Goal: Find specific page/section: Find specific page/section

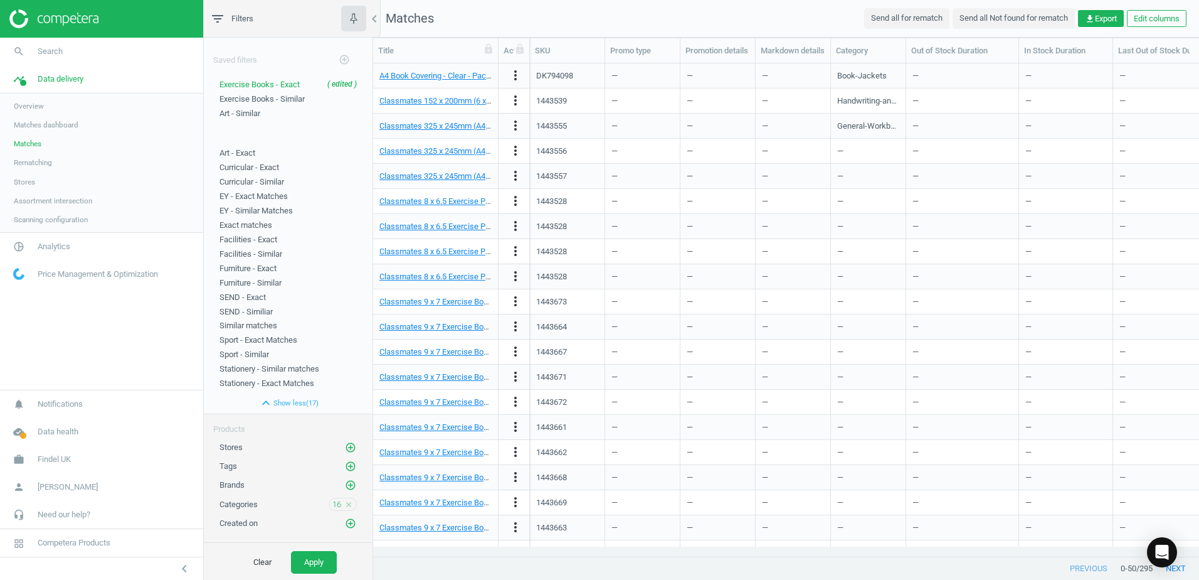
scroll to position [474, 817]
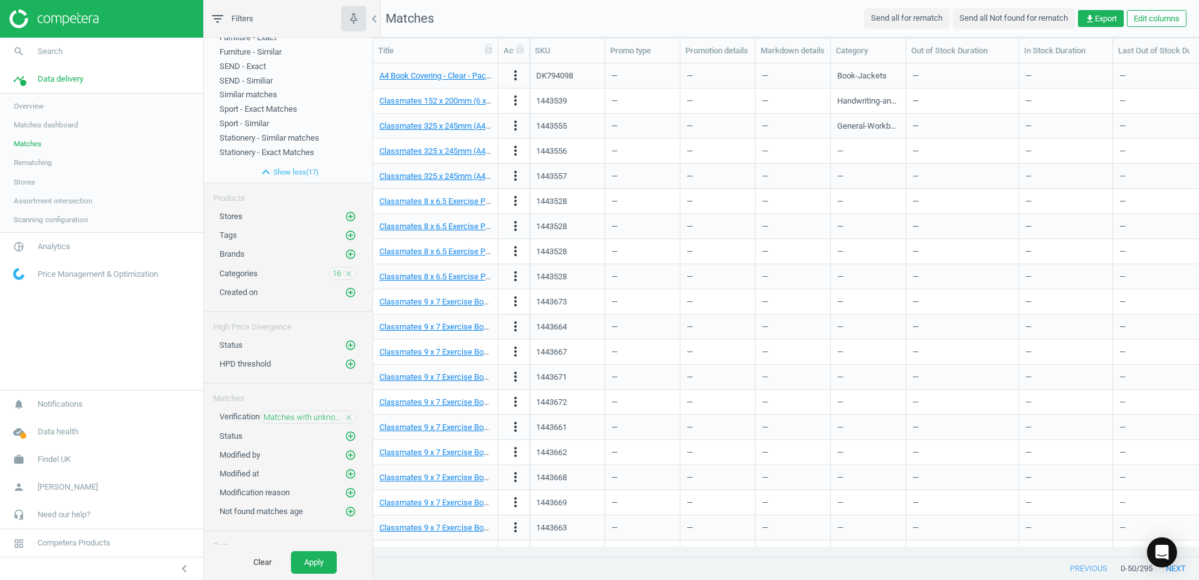
click at [49, 203] on span "Assortment intersection" at bounding box center [53, 201] width 78 height 10
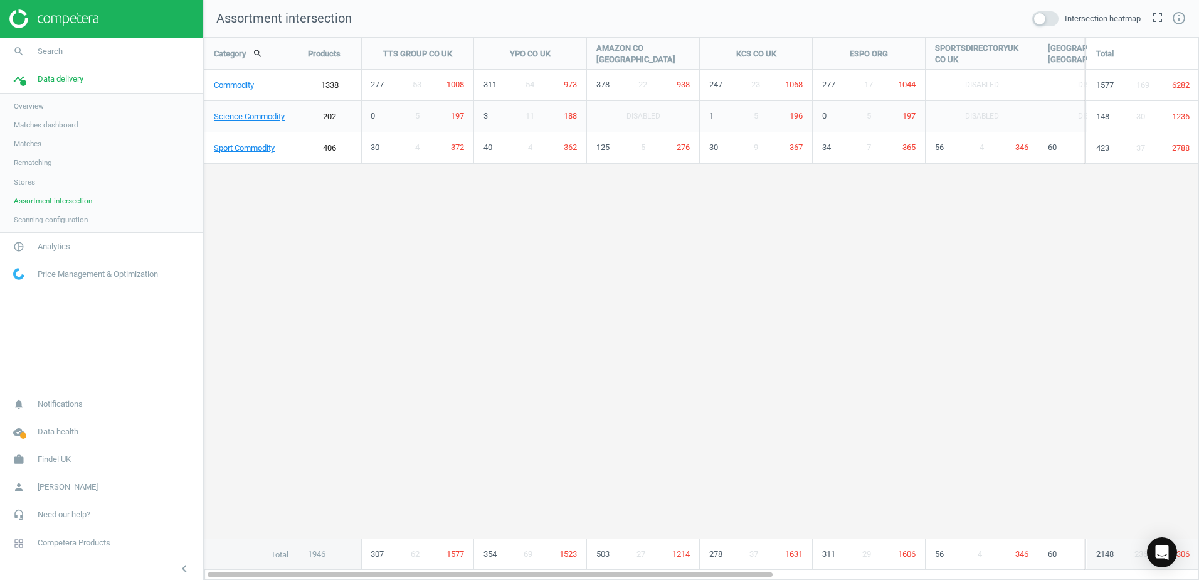
scroll to position [561, 1015]
click at [230, 88] on link "Commodity" at bounding box center [250, 85] width 93 height 31
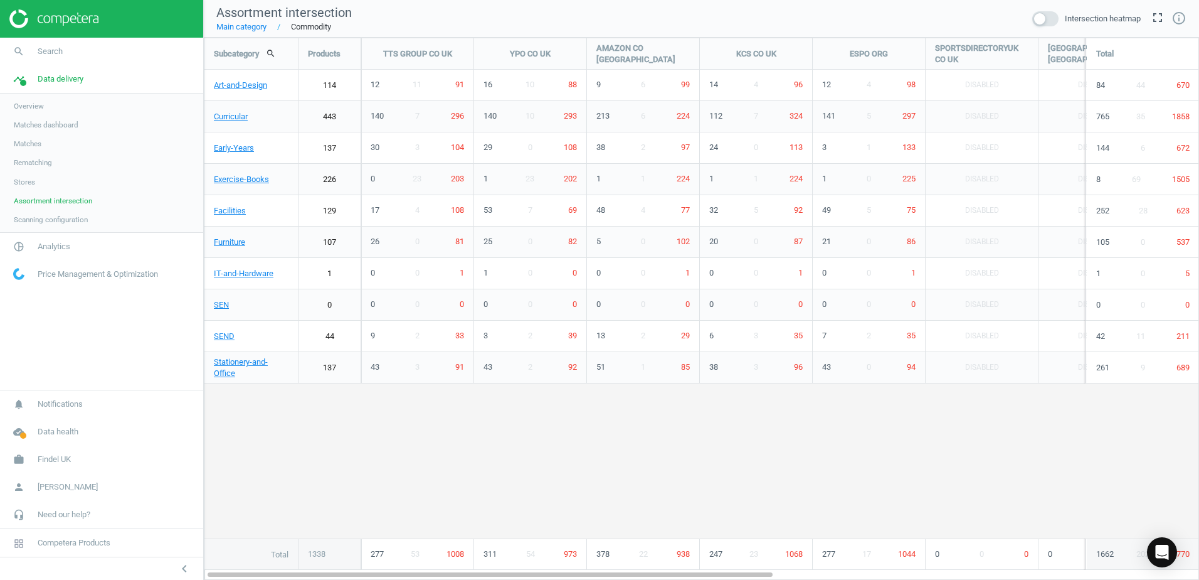
scroll to position [561, 1015]
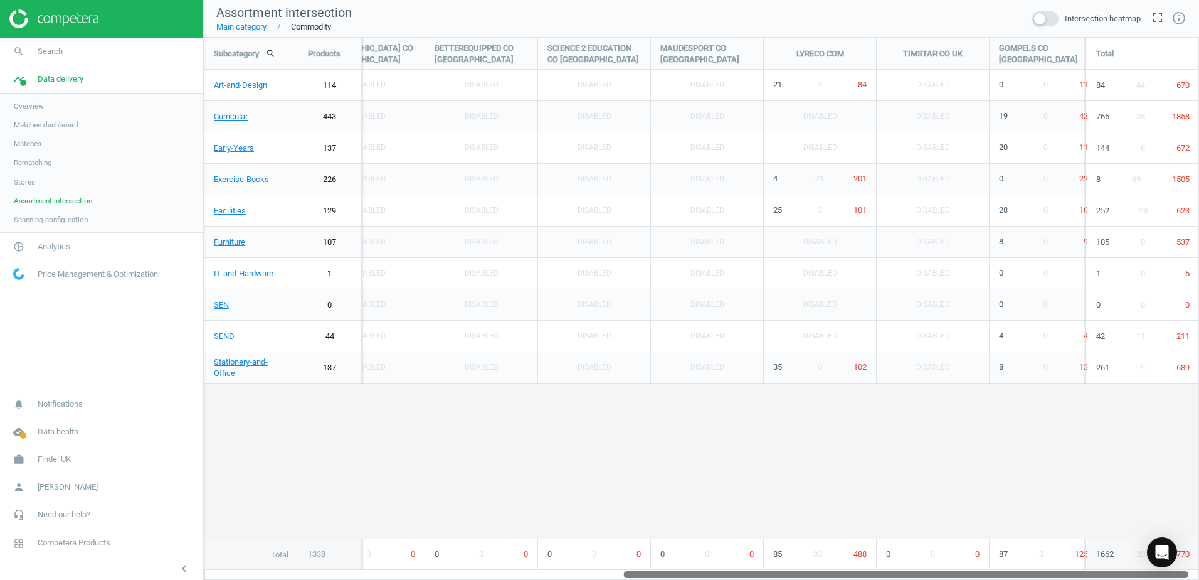
drag, startPoint x: 588, startPoint y: 575, endPoint x: 935, endPoint y: 403, distance: 387.1
click at [1004, 561] on div "Subcategory search Products TTS GROUP CO UK YPO CO UK AMAZON CO UK KCS CO UK ES…" at bounding box center [701, 309] width 995 height 542
drag, startPoint x: 741, startPoint y: 573, endPoint x: 1022, endPoint y: 582, distance: 281.2
click at [1022, 579] on html "Group 2 Created with Sketch. ic/cloud_download/grey600 Created with Sketch. gra…" at bounding box center [599, 290] width 1199 height 580
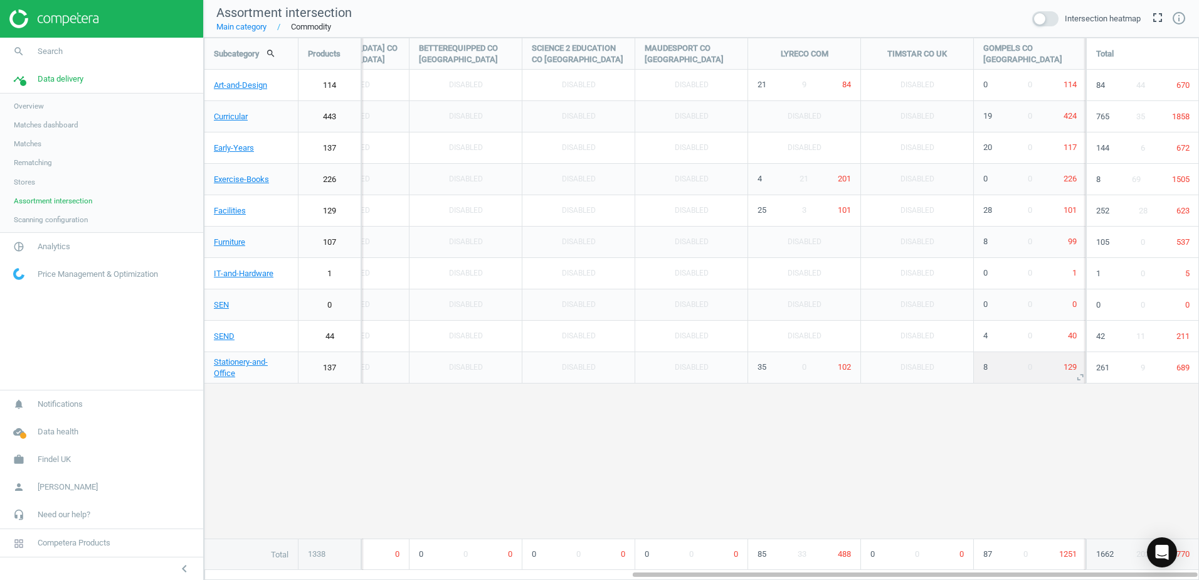
click at [1075, 376] on icon "unfold_more" at bounding box center [1081, 377] width 16 height 16
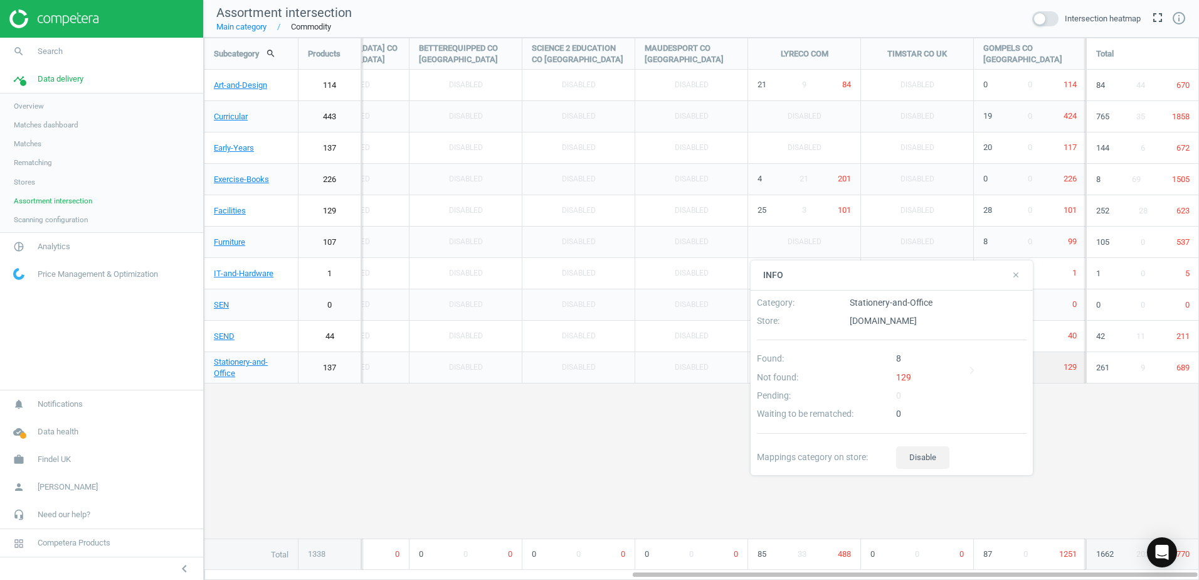
click at [907, 376] on div "129" at bounding box center [962, 380] width 140 height 18
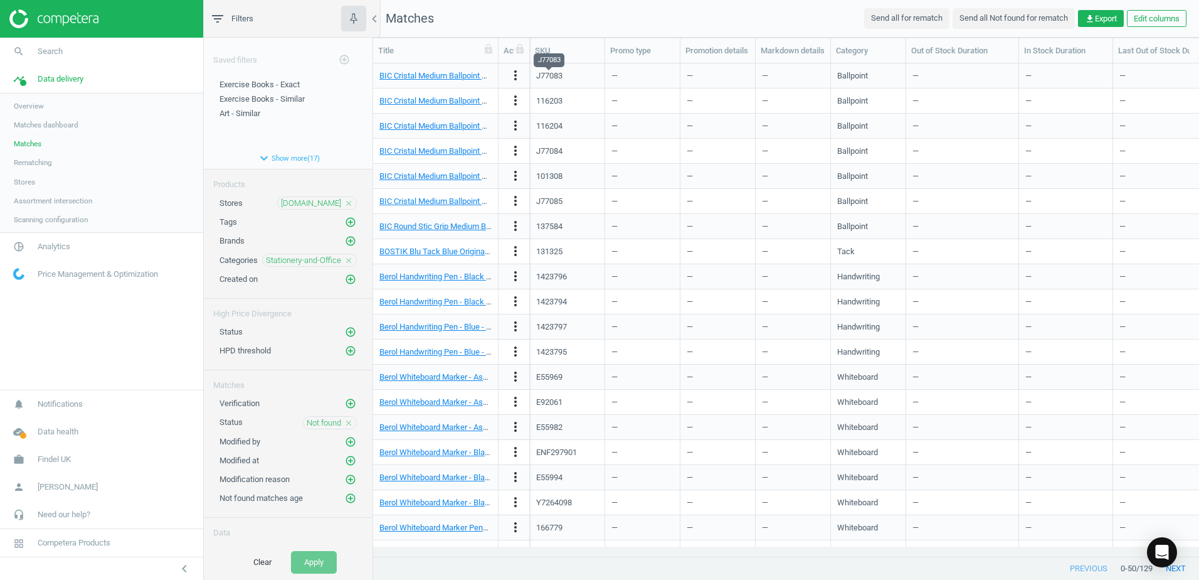
click at [542, 77] on div "J77083" at bounding box center [549, 75] width 26 height 11
copy div "J77083"
click at [42, 203] on span "Assortment intersection" at bounding box center [53, 201] width 78 height 10
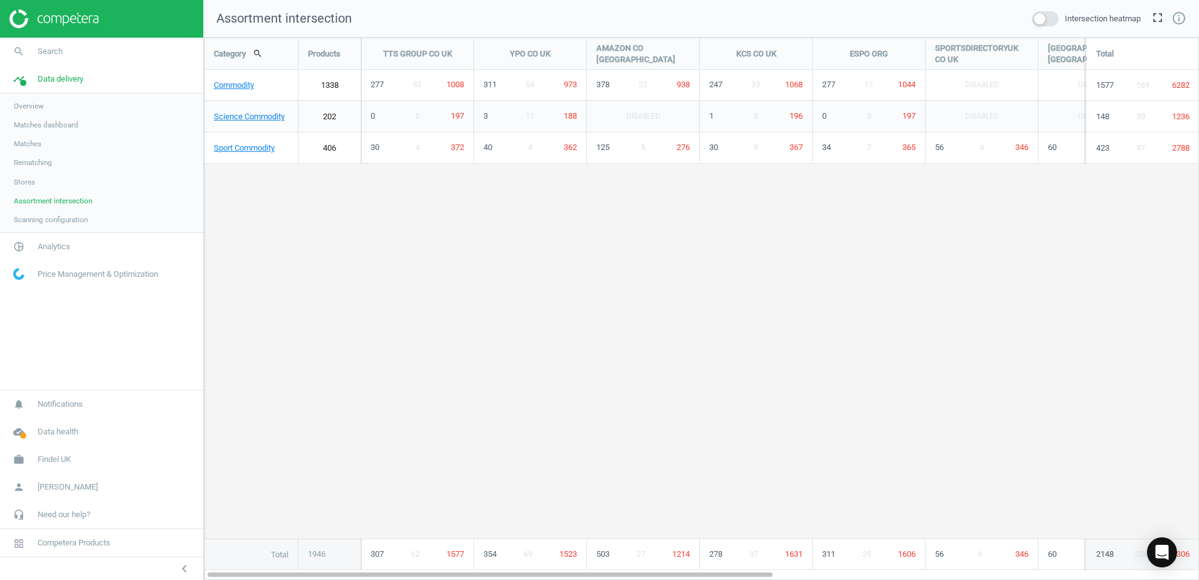
scroll to position [561, 1015]
click at [231, 89] on link "Commodity" at bounding box center [250, 85] width 93 height 31
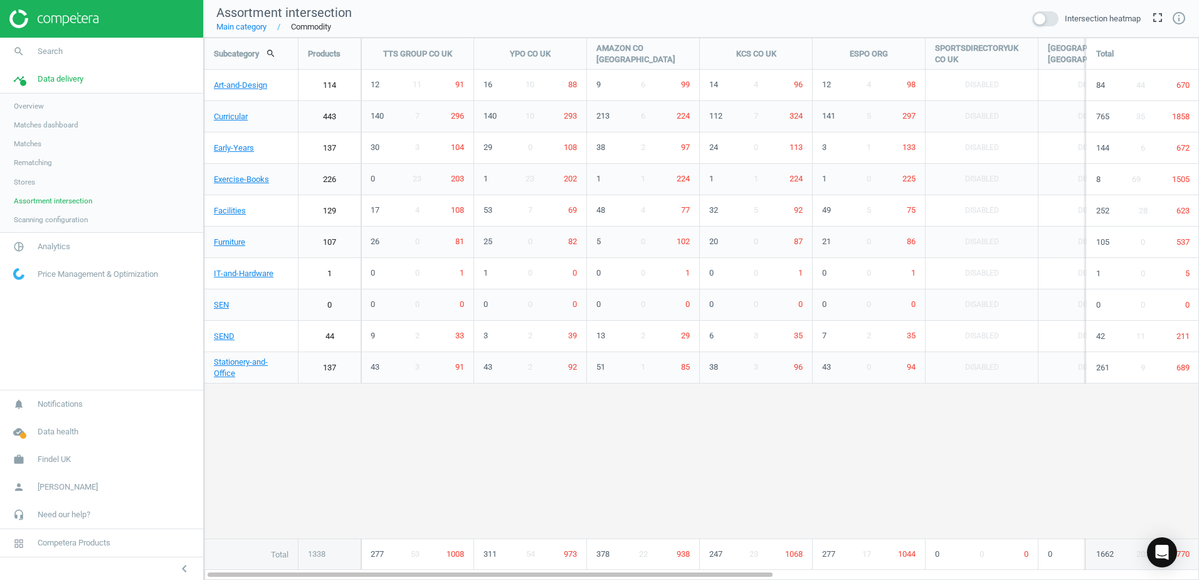
scroll to position [561, 1015]
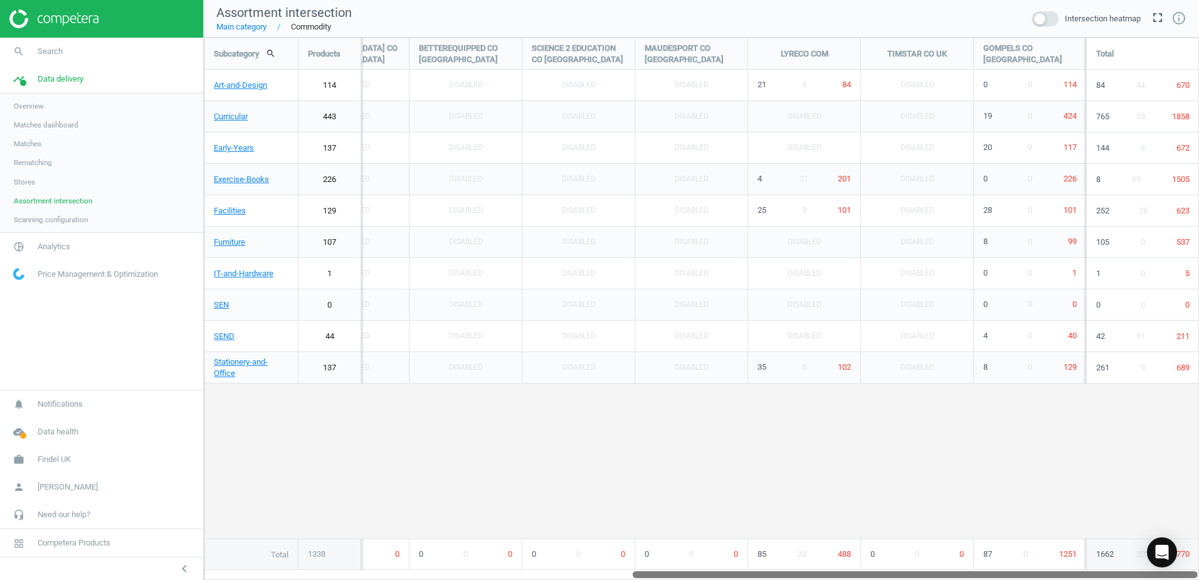
drag, startPoint x: 719, startPoint y: 575, endPoint x: 1280, endPoint y: 608, distance: 562.4
click at [1199, 579] on html "Group 2 Created with Sketch. ic/cloud_download/grey600 Created with Sketch. gra…" at bounding box center [599, 290] width 1199 height 580
click at [1070, 83] on span "114" at bounding box center [1070, 84] width 13 height 9
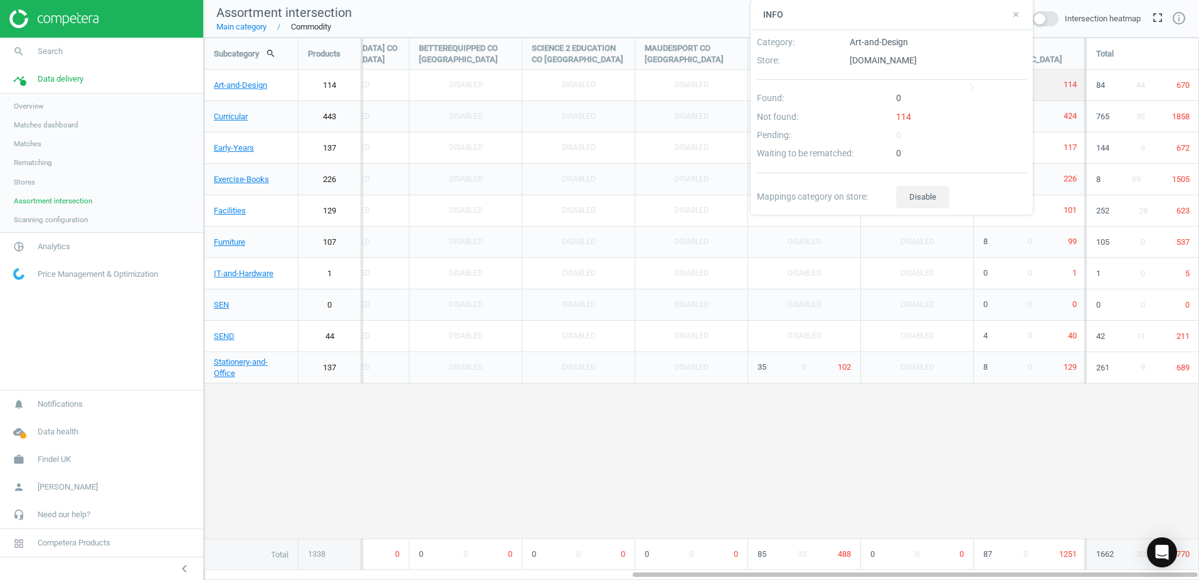
click at [905, 119] on div "114" at bounding box center [962, 120] width 140 height 18
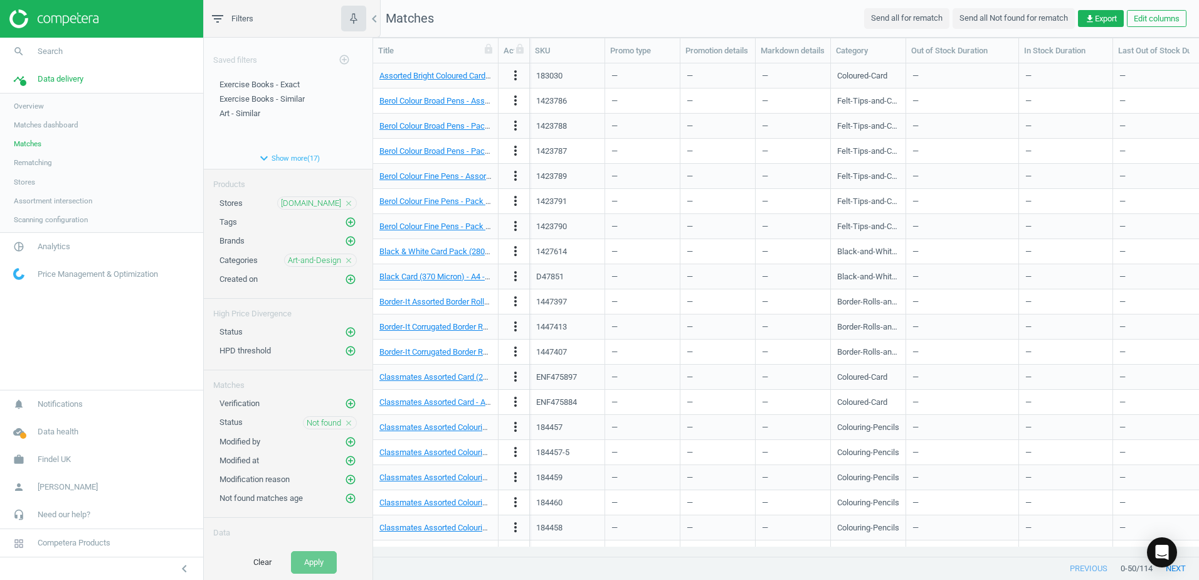
drag, startPoint x: 602, startPoint y: 558, endPoint x: 580, endPoint y: 550, distance: 23.4
click at [580, 550] on div "Title Actions SKU Promo type Promotion details Markdown details Category Out of…" at bounding box center [786, 309] width 826 height 542
click at [546, 75] on div "183030" at bounding box center [549, 75] width 26 height 11
copy div "183030"
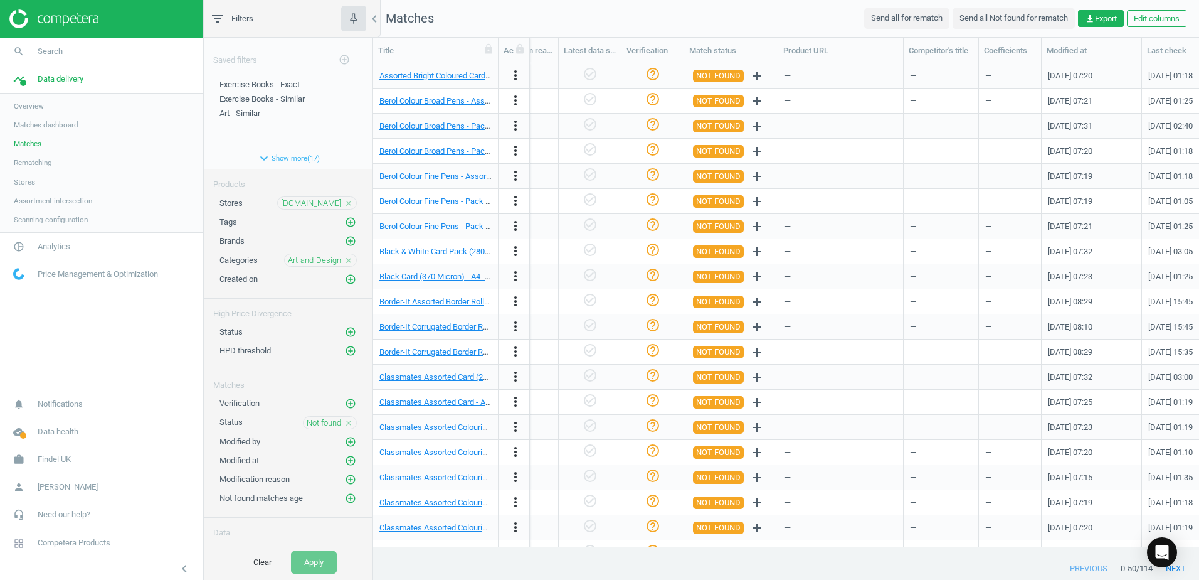
scroll to position [0, 1314]
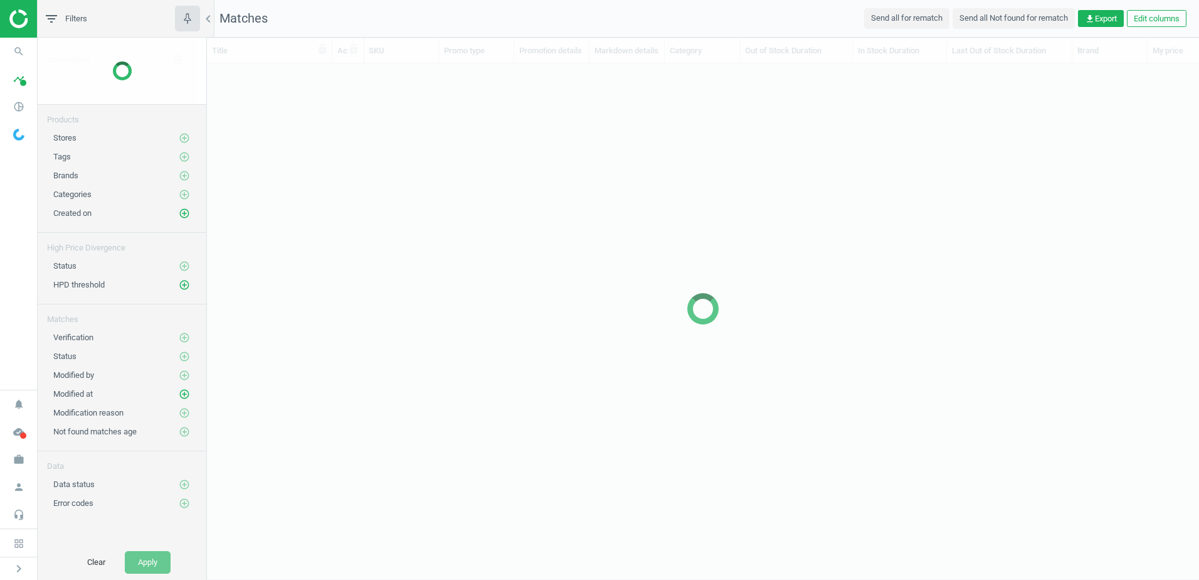
scroll to position [474, 983]
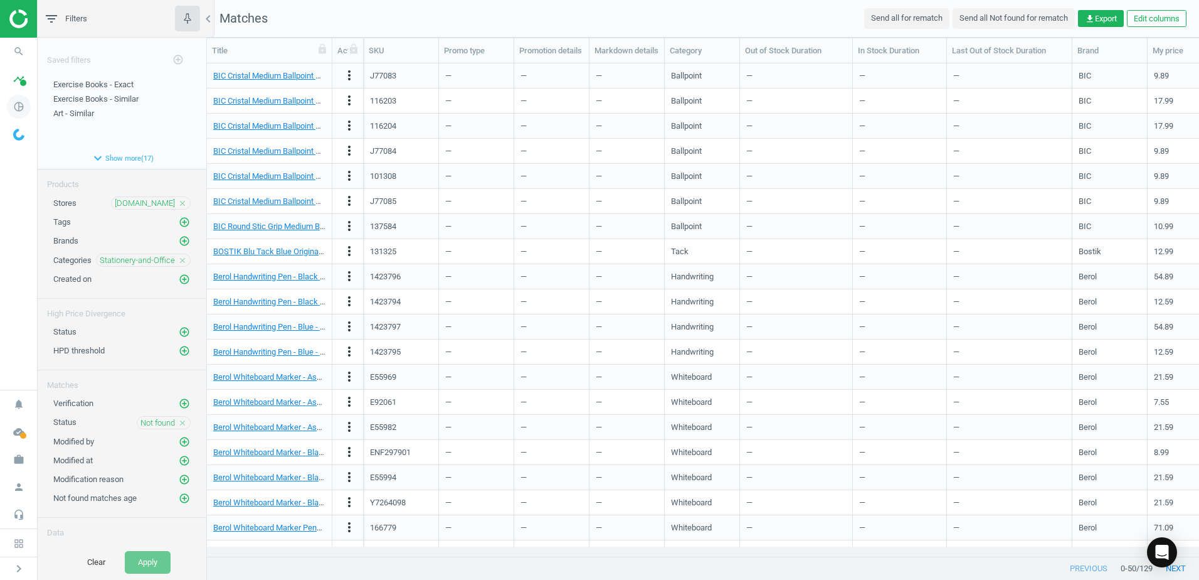
click at [22, 110] on icon "pie_chart_outlined" at bounding box center [19, 107] width 24 height 24
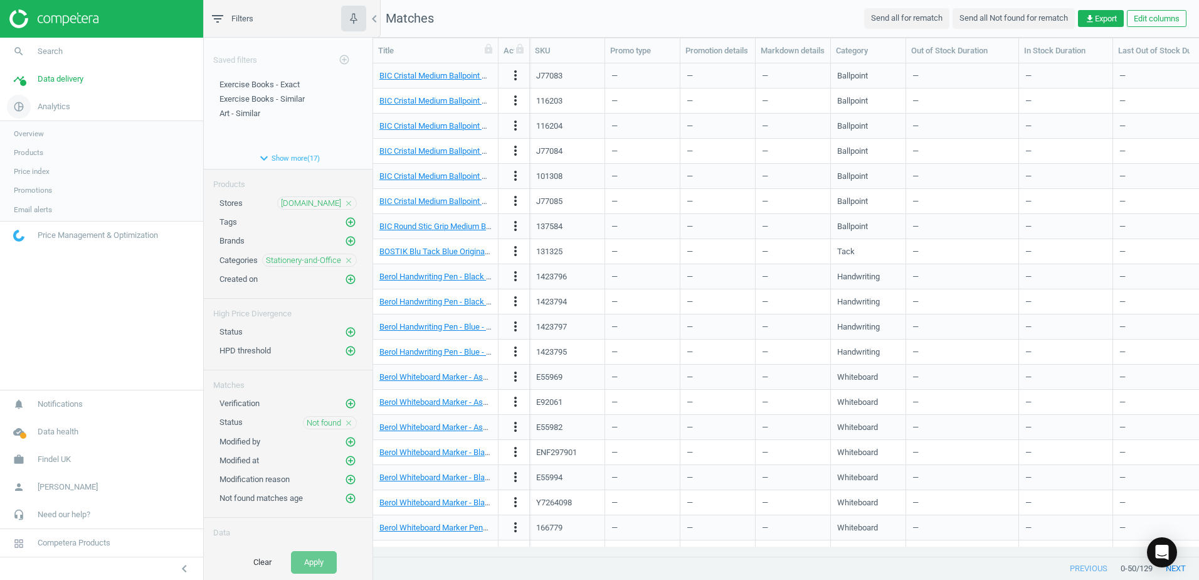
scroll to position [474, 817]
click at [31, 147] on span "Products" at bounding box center [28, 152] width 29 height 10
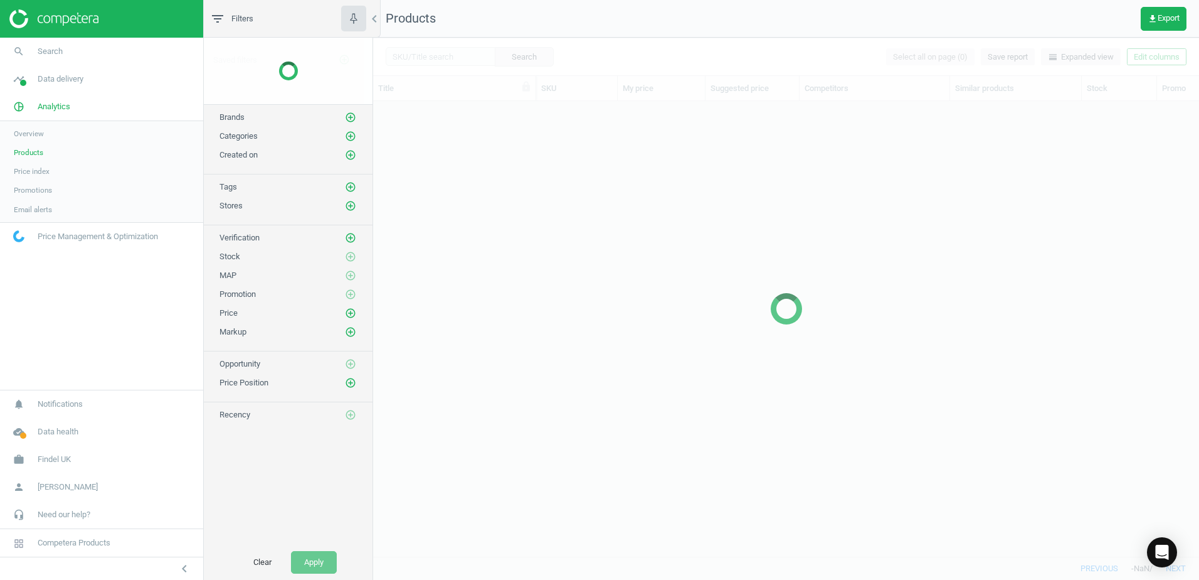
scroll to position [436, 817]
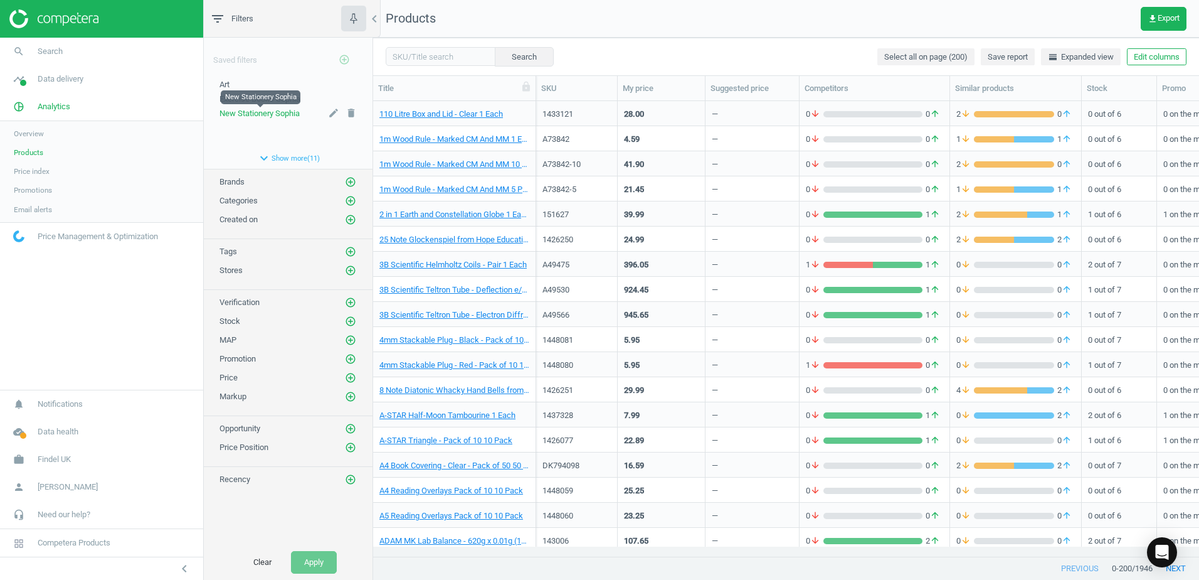
click at [241, 118] on span "New Stationery Sophia" at bounding box center [260, 113] width 80 height 9
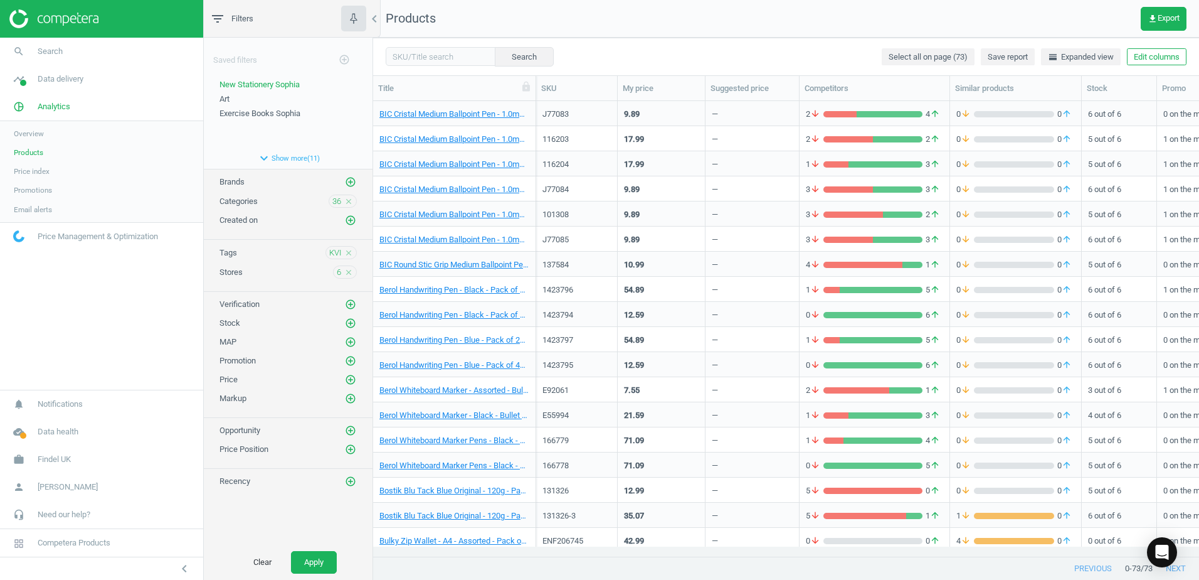
click at [531, 107] on div "BIC Cristal Medium Ballpoint Pen - 1.0mm Point - Black - Pack of 50� 50 Pack" at bounding box center [454, 113] width 163 height 25
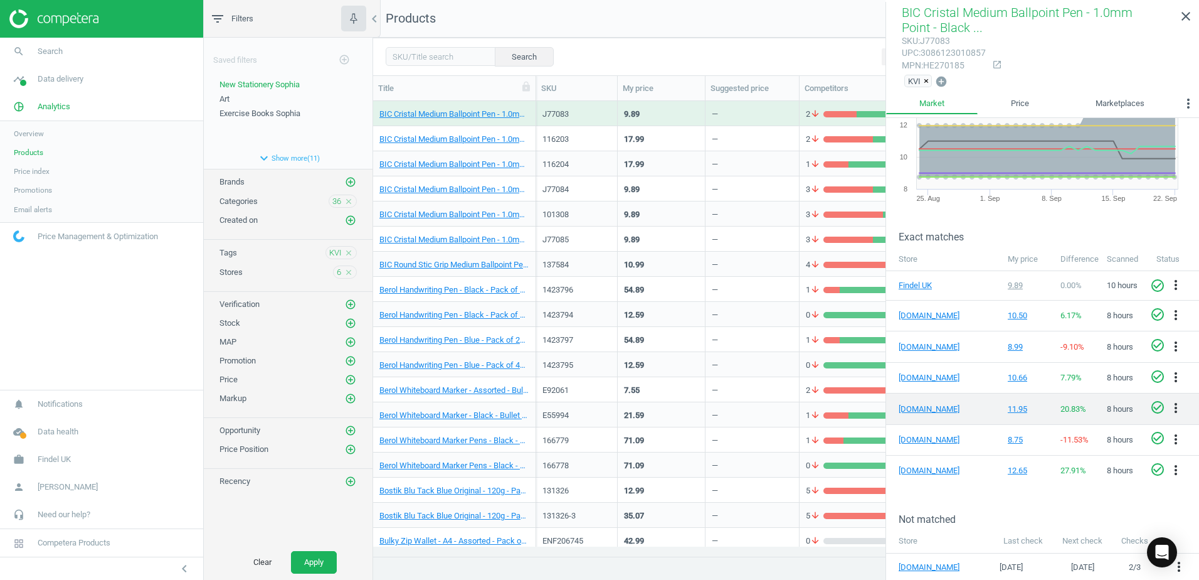
scroll to position [77, 0]
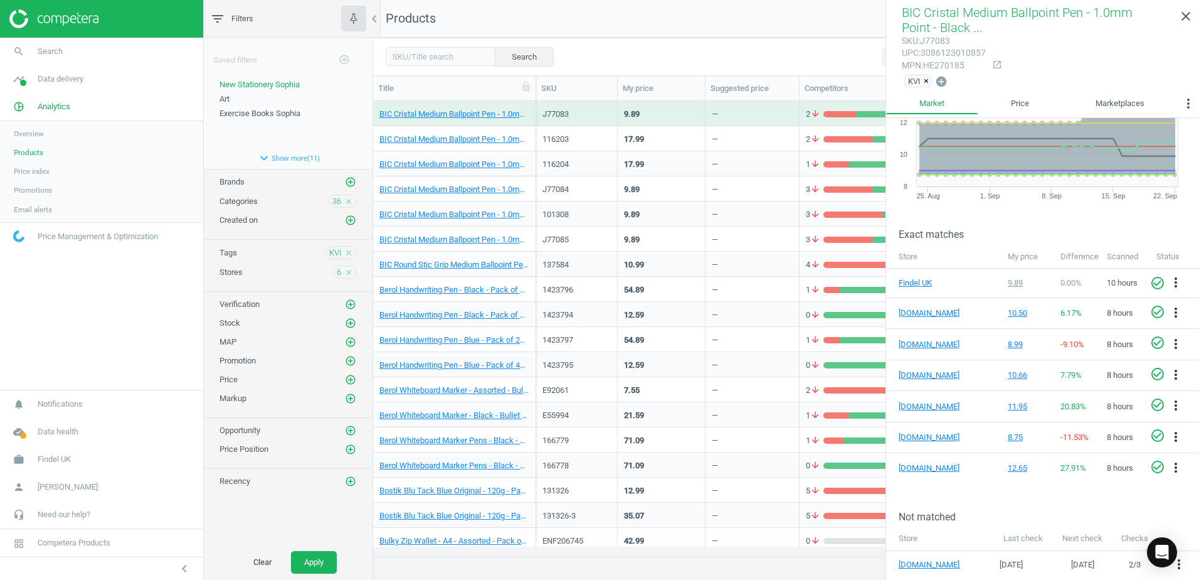
click at [531, 134] on div "BIC Cristal Medium Ballpoint Pen - 1.0mm Point - Black - Pack of 90+ 10 Free 1 …" at bounding box center [454, 138] width 163 height 25
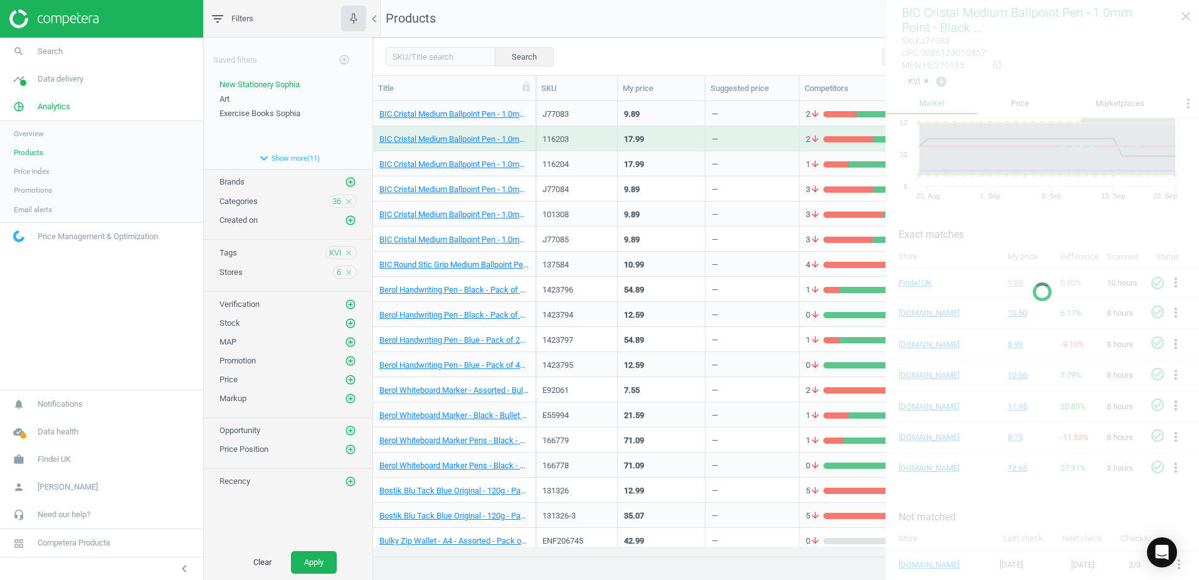
click at [531, 134] on div "BIC Cristal Medium Ballpoint Pen - 1.0mm Point - Black - Pack of 90+ 10 Free 1 …" at bounding box center [454, 138] width 163 height 25
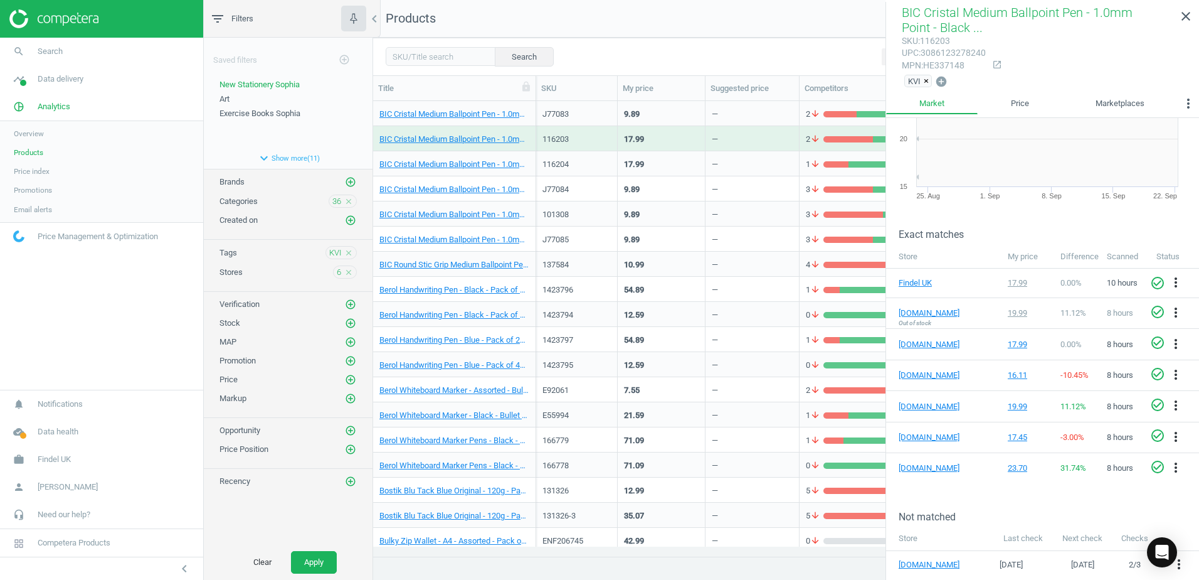
scroll to position [0, 0]
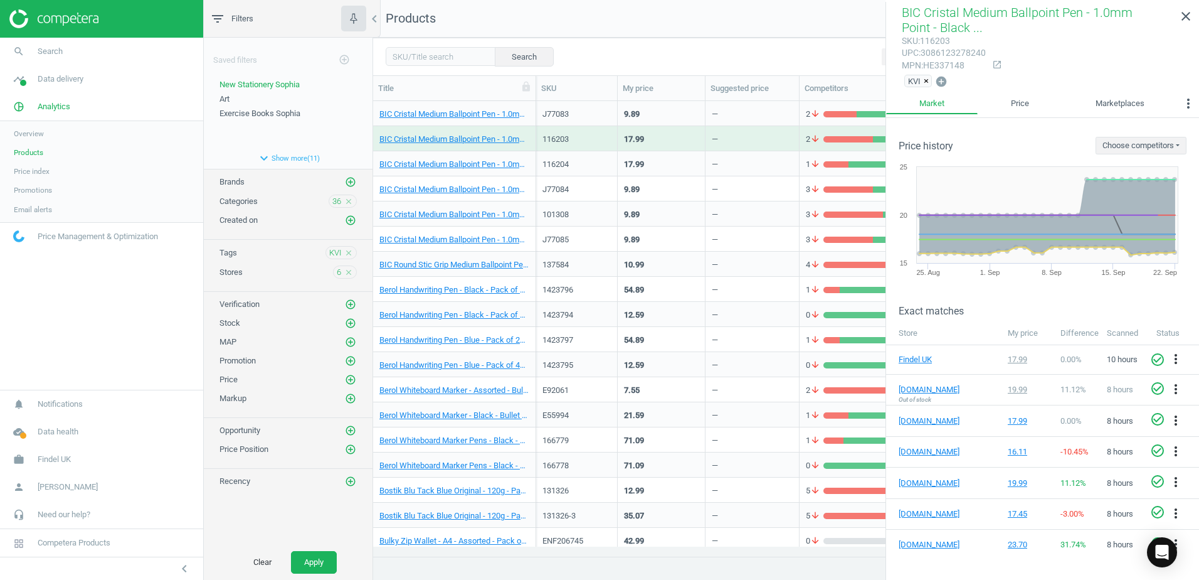
click at [531, 159] on div "BIC Cristal Medium Ballpoint Pen - 1.0mm Point - Blue - Pack of 90+ 10 Free 1 E…" at bounding box center [454, 163] width 163 height 25
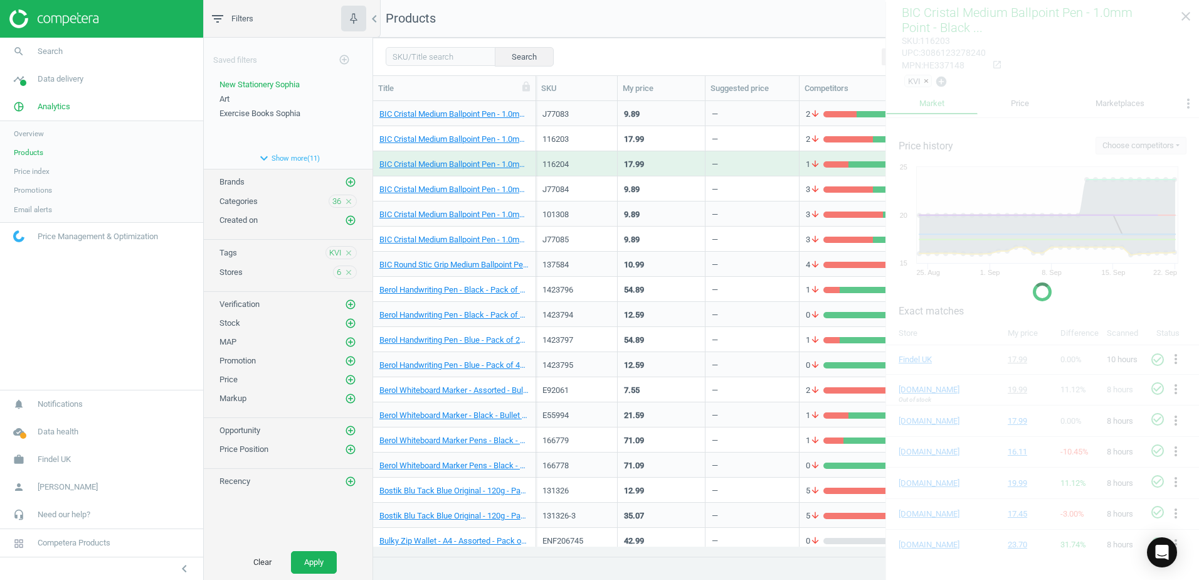
click at [531, 159] on div "BIC Cristal Medium Ballpoint Pen - 1.0mm Point - Blue - Pack of 90+ 10 Free 1 E…" at bounding box center [454, 163] width 163 height 25
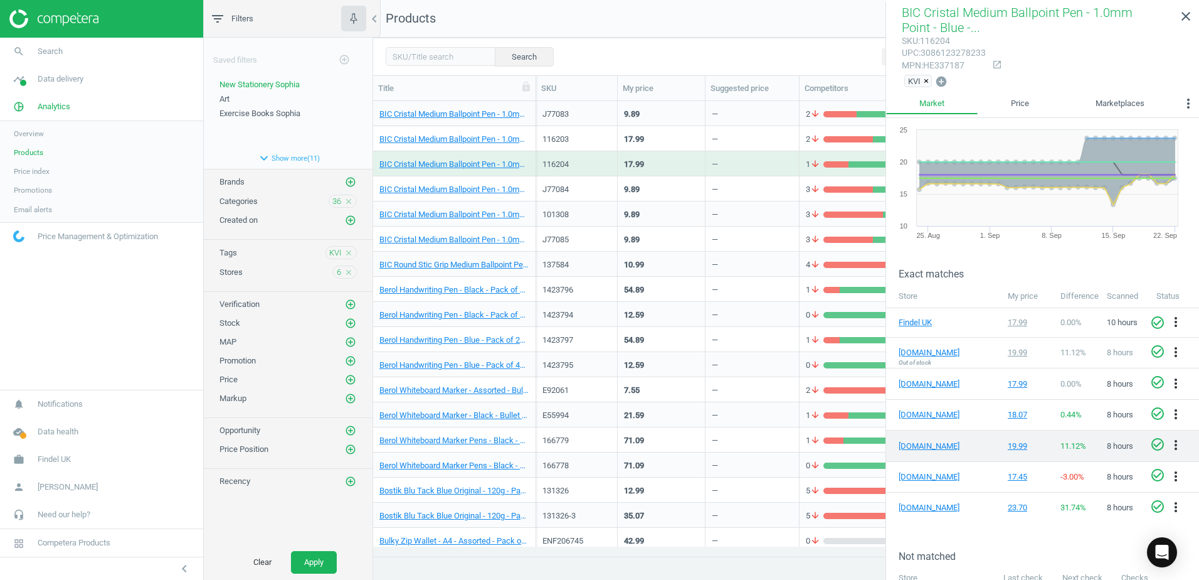
scroll to position [77, 0]
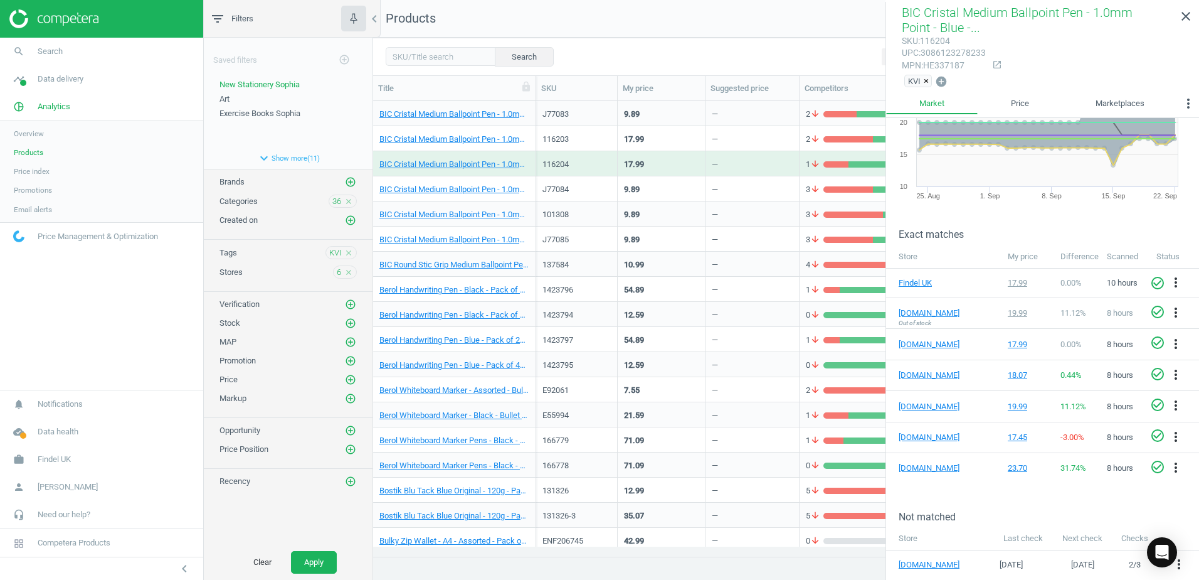
click at [533, 184] on div "BIC Cristal Medium Ballpoint Pen - 1.0mm Point - Blue- Pack of 50� 50 Pack" at bounding box center [454, 188] width 163 height 25
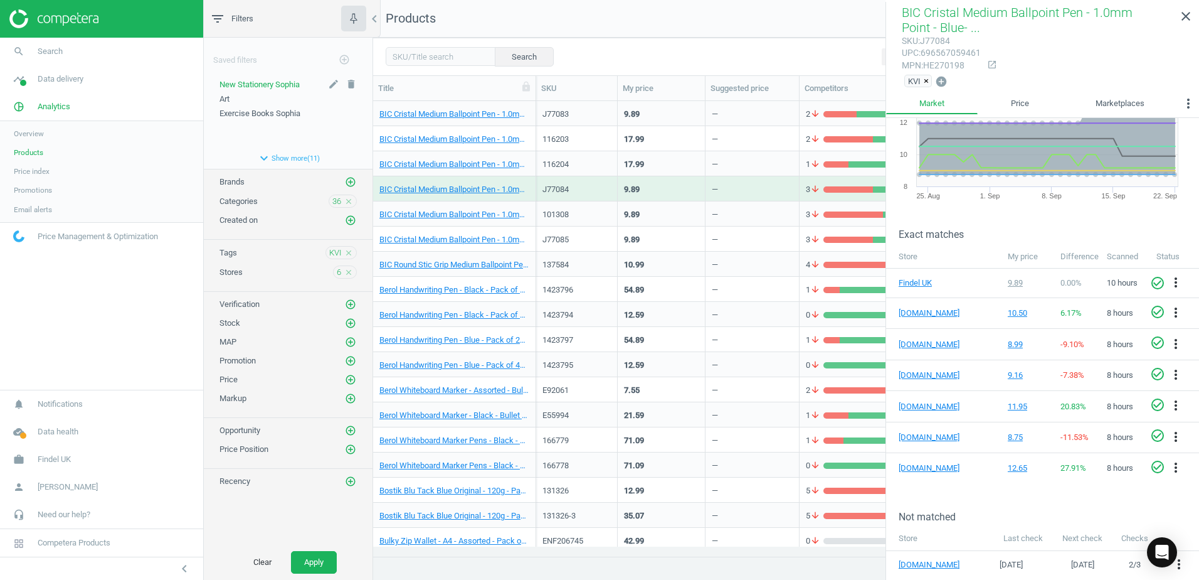
click at [221, 101] on span "Art" at bounding box center [225, 98] width 10 height 9
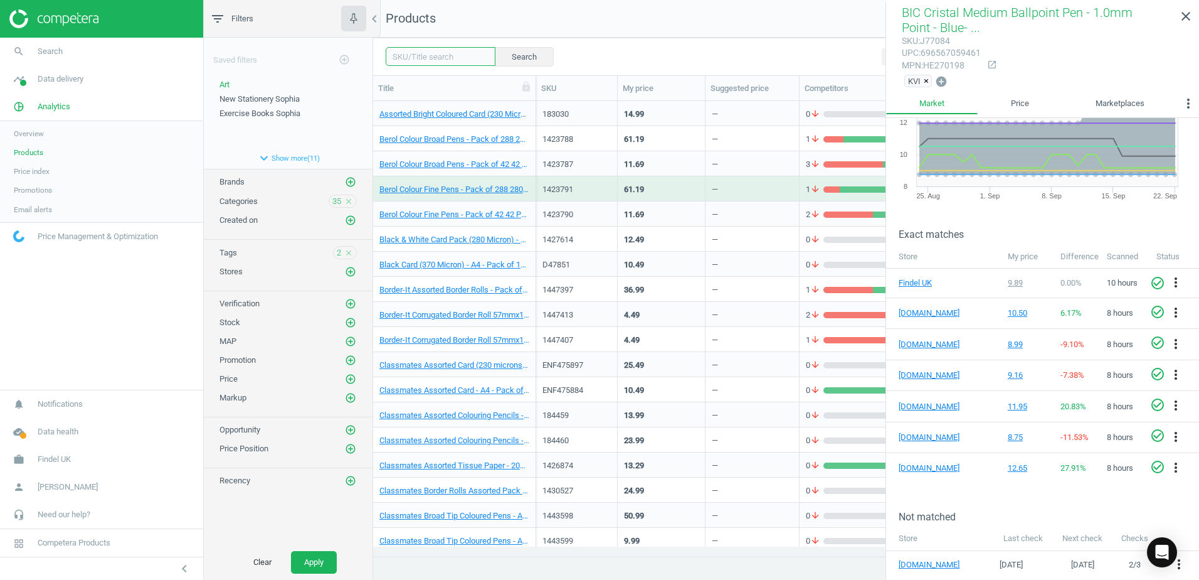
click at [424, 60] on input "text" at bounding box center [441, 56] width 110 height 19
paste input "183030"
type input "183030"
click at [506, 56] on button "Search" at bounding box center [523, 56] width 59 height 19
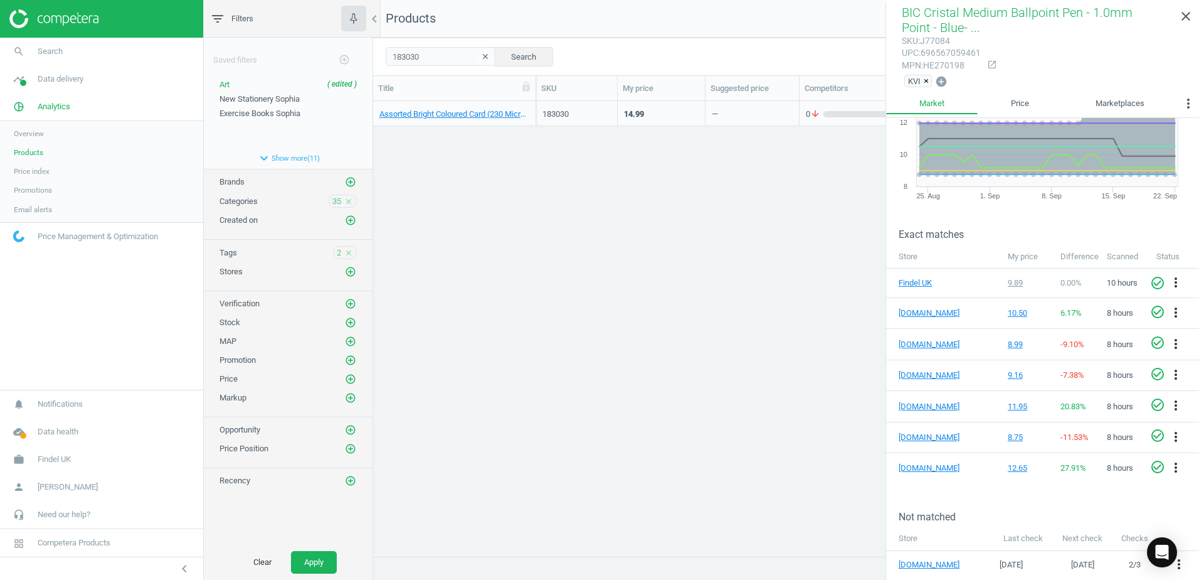
click at [533, 105] on div "Assorted Bright Coloured Card (230 Micron) - A4 - Pack of 250 250 Pack" at bounding box center [454, 113] width 163 height 25
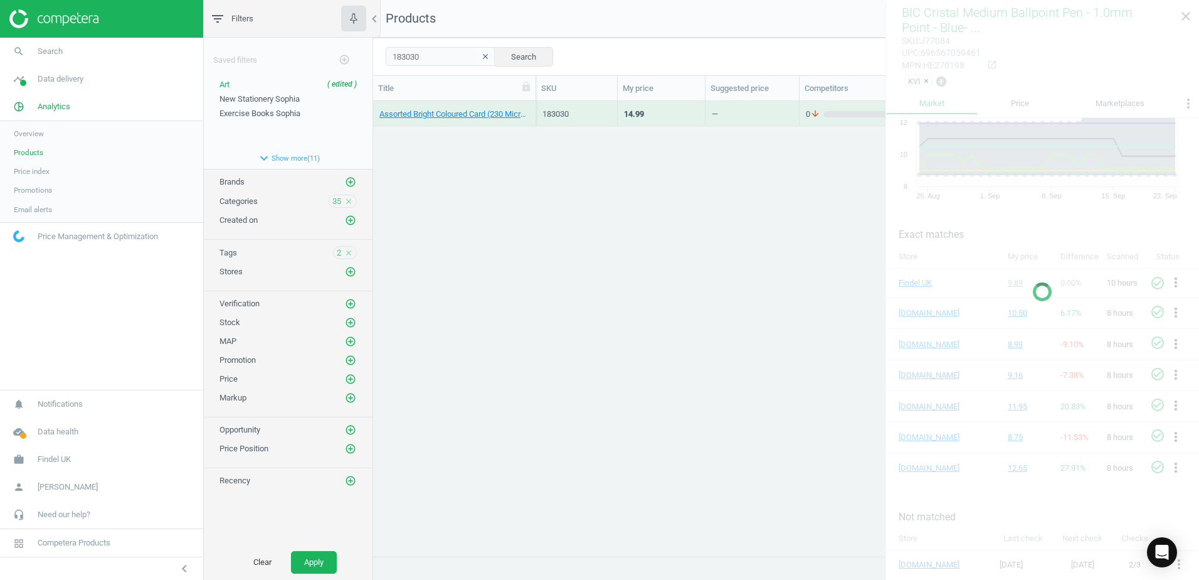
click at [533, 105] on div "Assorted Bright Coloured Card (230 Micron) - A4 - Pack of 250 250 Pack" at bounding box center [454, 113] width 163 height 25
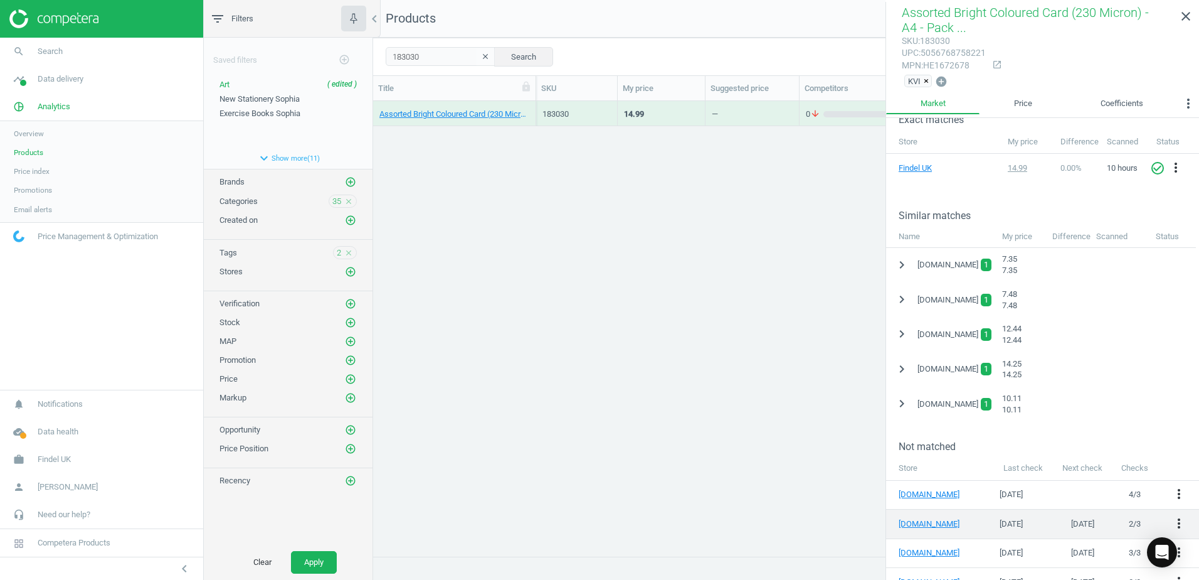
scroll to position [296, 0]
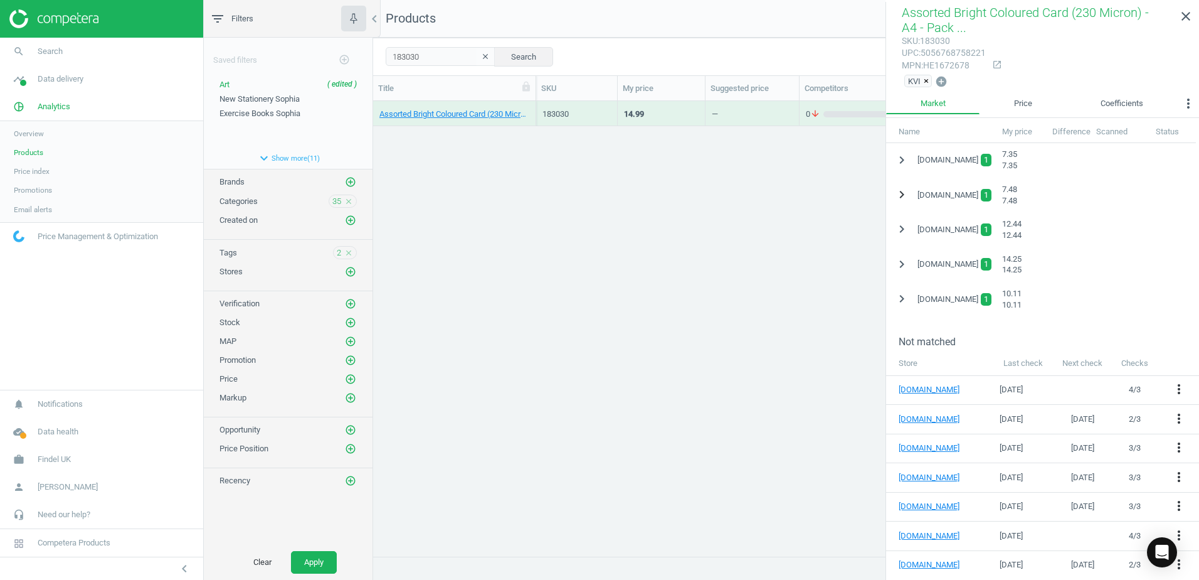
click at [905, 191] on icon "chevron_right" at bounding box center [901, 194] width 15 height 15
